Goal: Go to known website: Access a specific website the user already knows

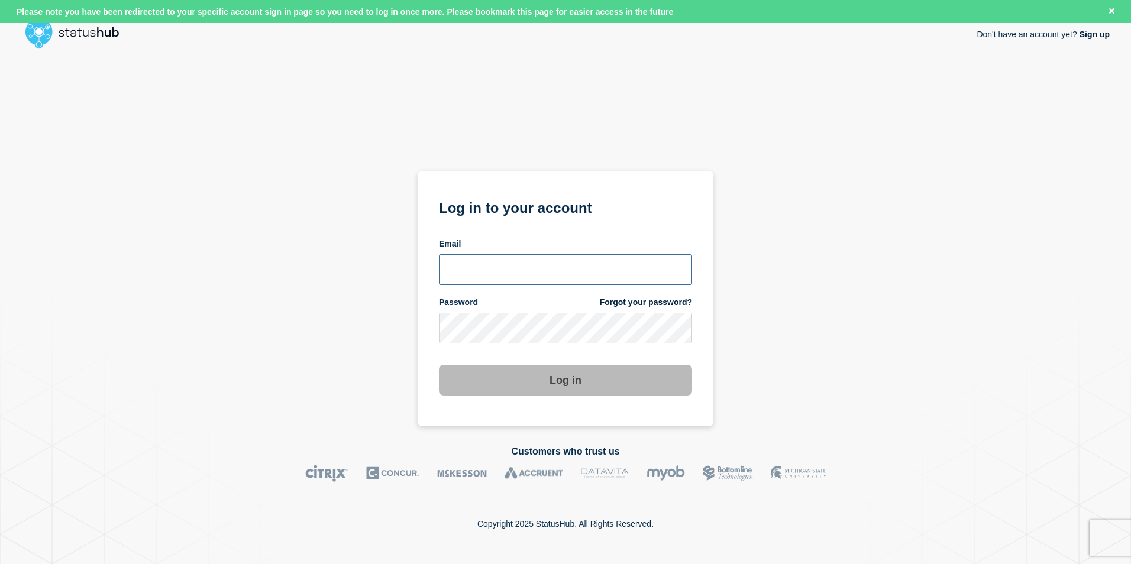
type input "tj.boparan@kocho.co.uk"
click at [645, 377] on button "Log in" at bounding box center [565, 380] width 253 height 31
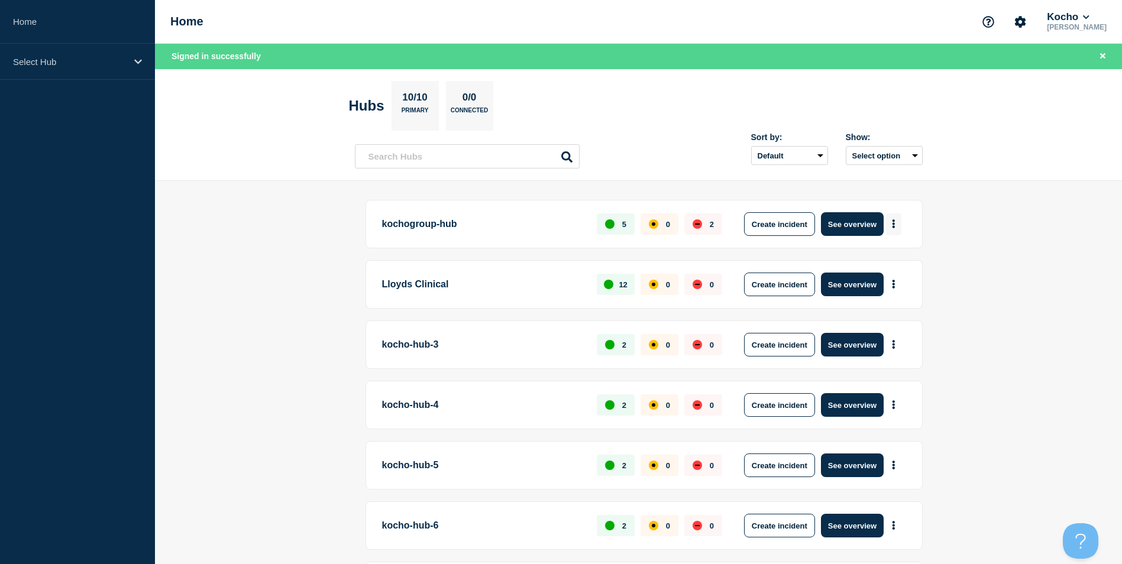
click at [898, 221] on button "More actions" at bounding box center [893, 225] width 15 height 22
click at [895, 277] on link "View Status Page" at bounding box center [892, 276] width 87 height 10
